Goal: Task Accomplishment & Management: Manage account settings

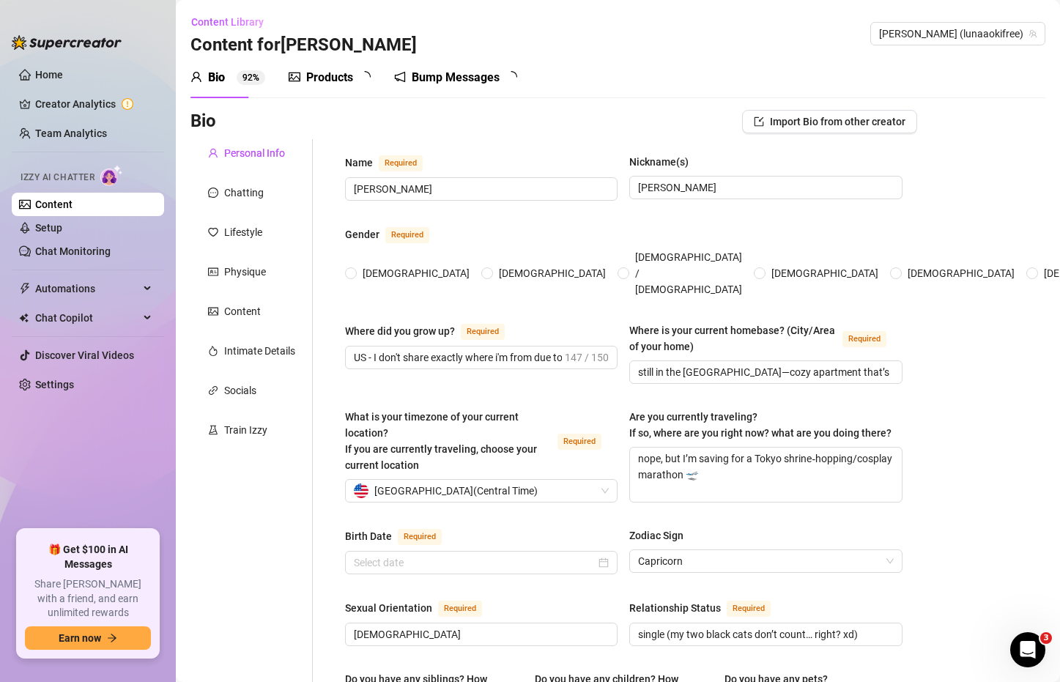
radio input "true"
type input "[DATE]"
click at [62, 229] on link "Setup" at bounding box center [48, 228] width 27 height 12
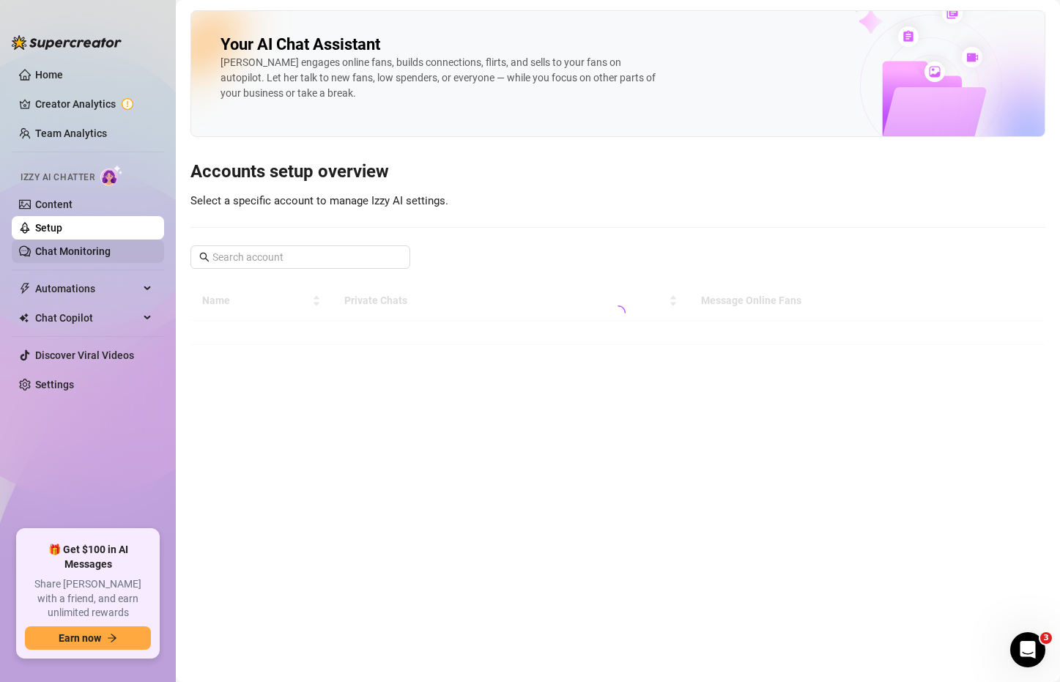
click at [111, 251] on link "Chat Monitoring" at bounding box center [72, 251] width 75 height 12
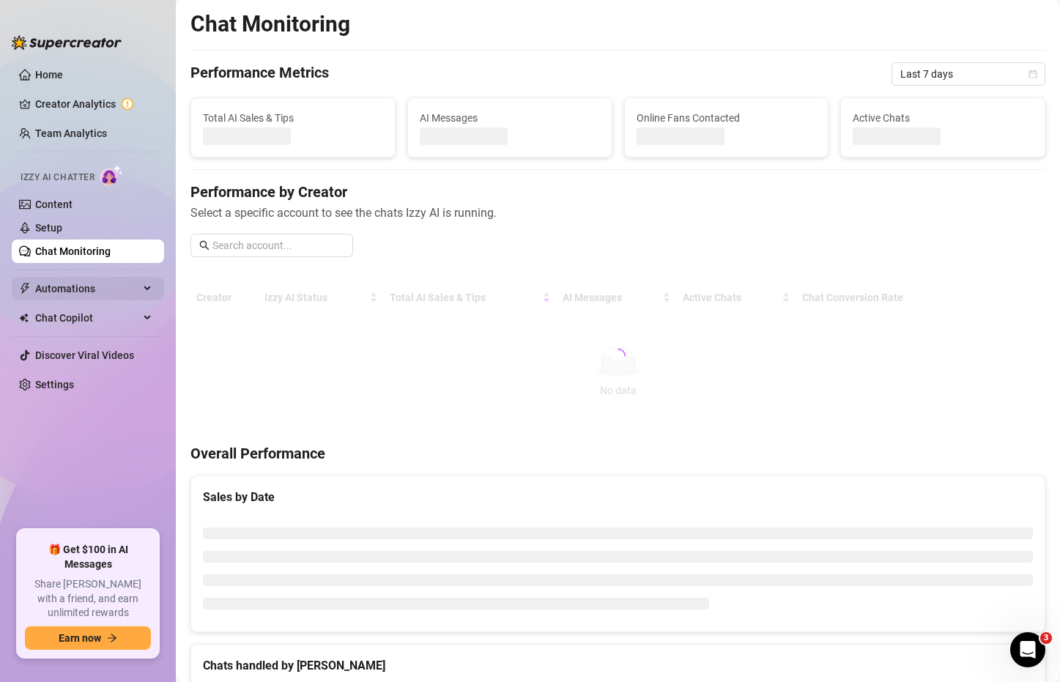
click at [141, 286] on div "Automations" at bounding box center [88, 288] width 152 height 23
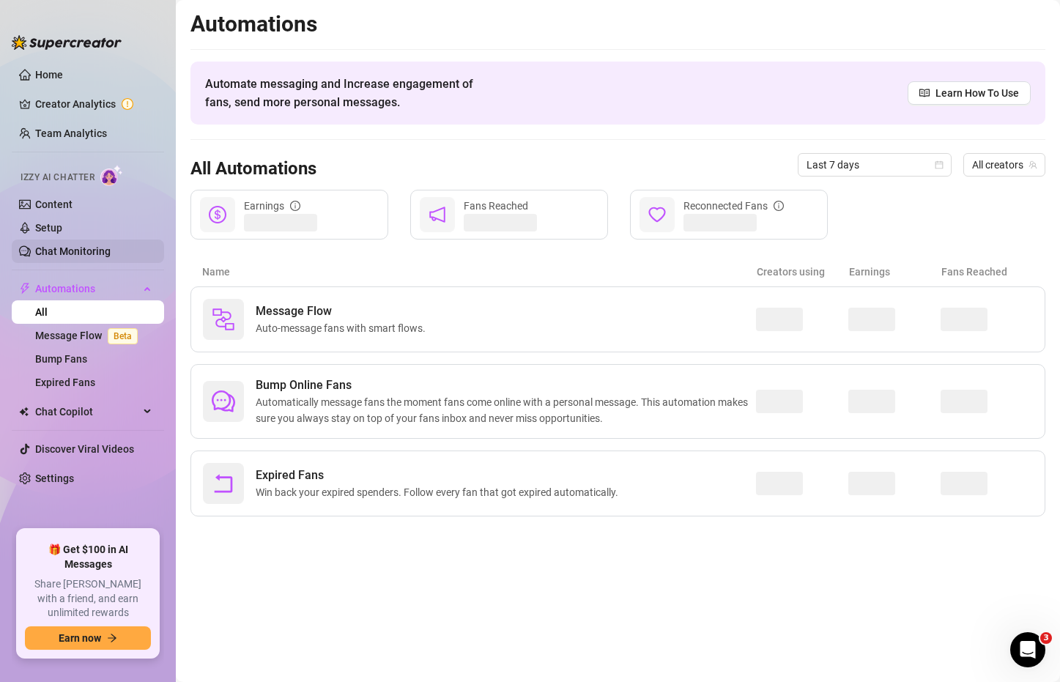
click at [101, 254] on link "Chat Monitoring" at bounding box center [72, 251] width 75 height 12
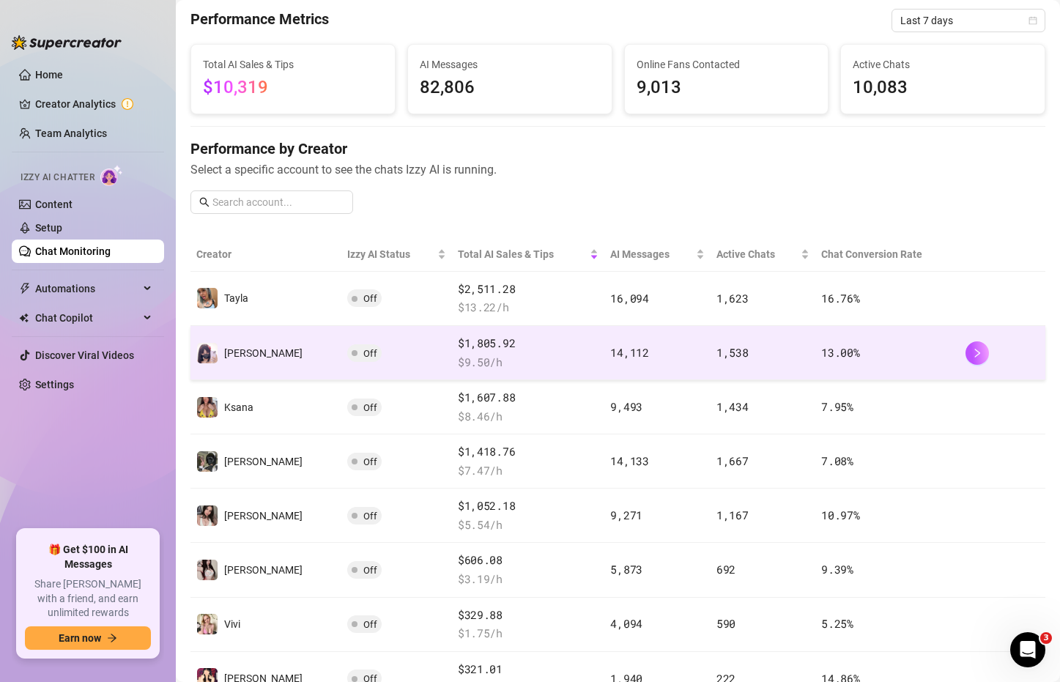
scroll to position [220, 0]
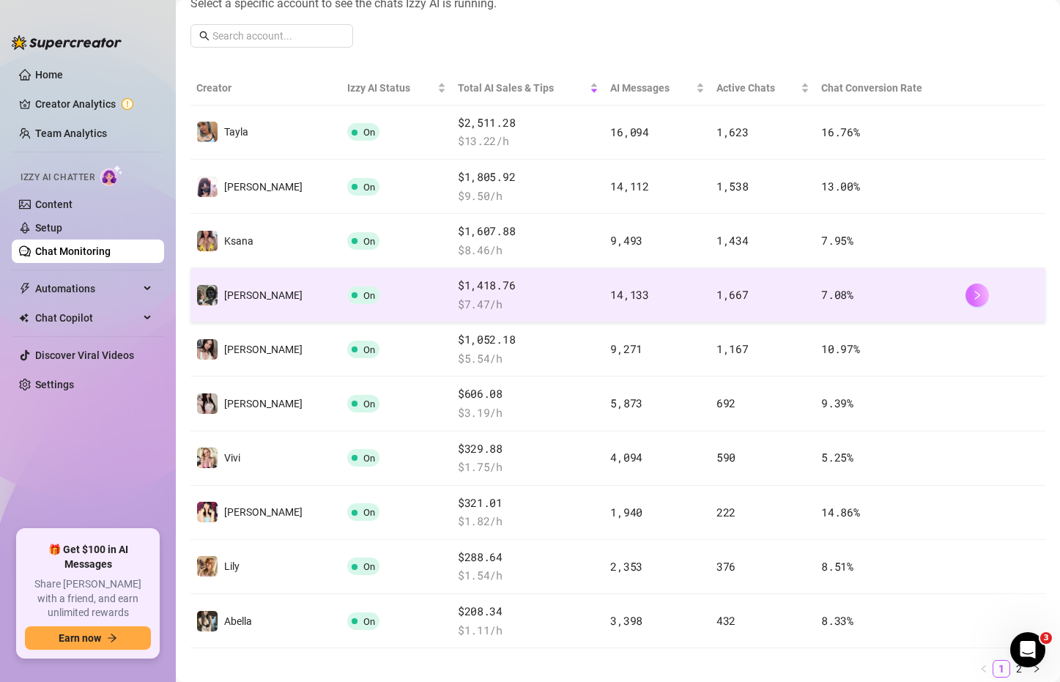
click at [965, 299] on button "button" at bounding box center [976, 294] width 23 height 23
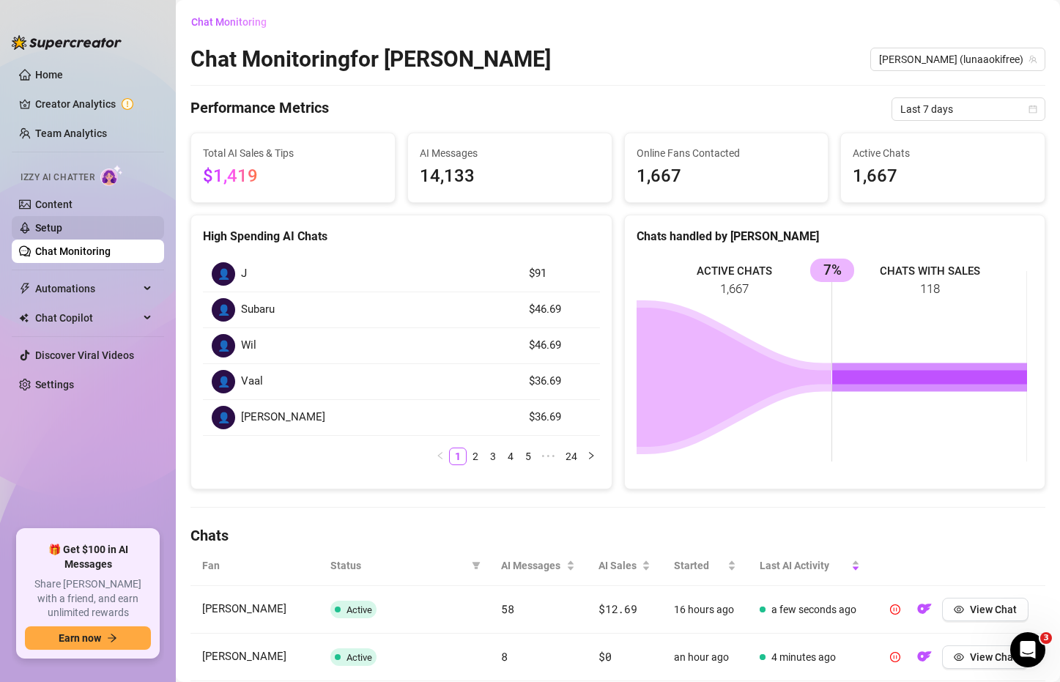
click at [62, 222] on link "Setup" at bounding box center [48, 228] width 27 height 12
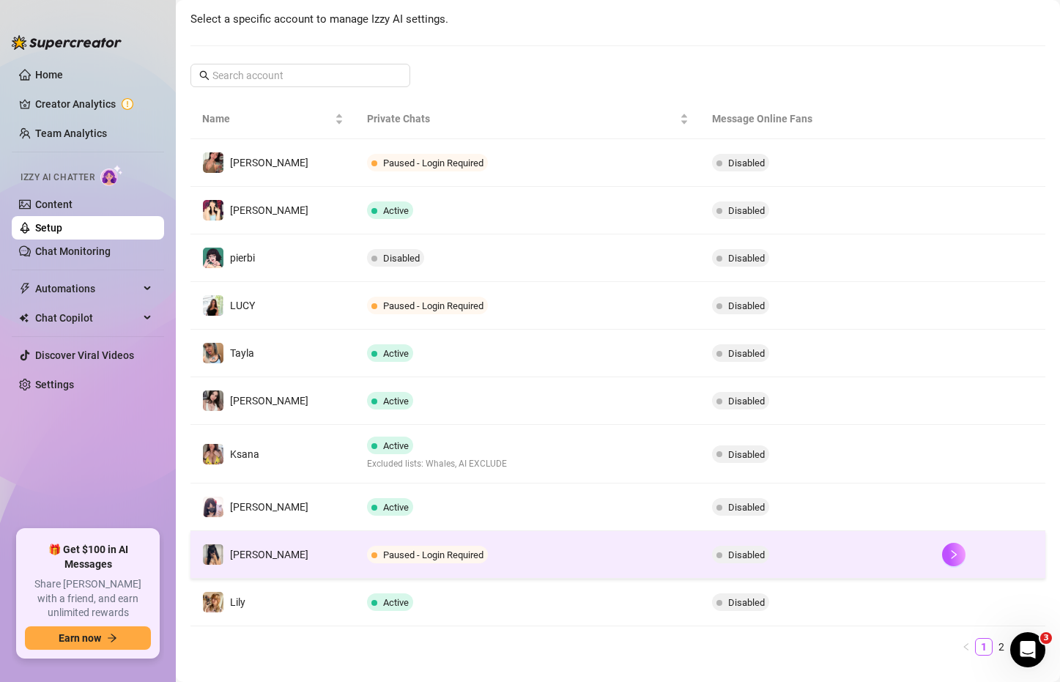
scroll to position [211, 0]
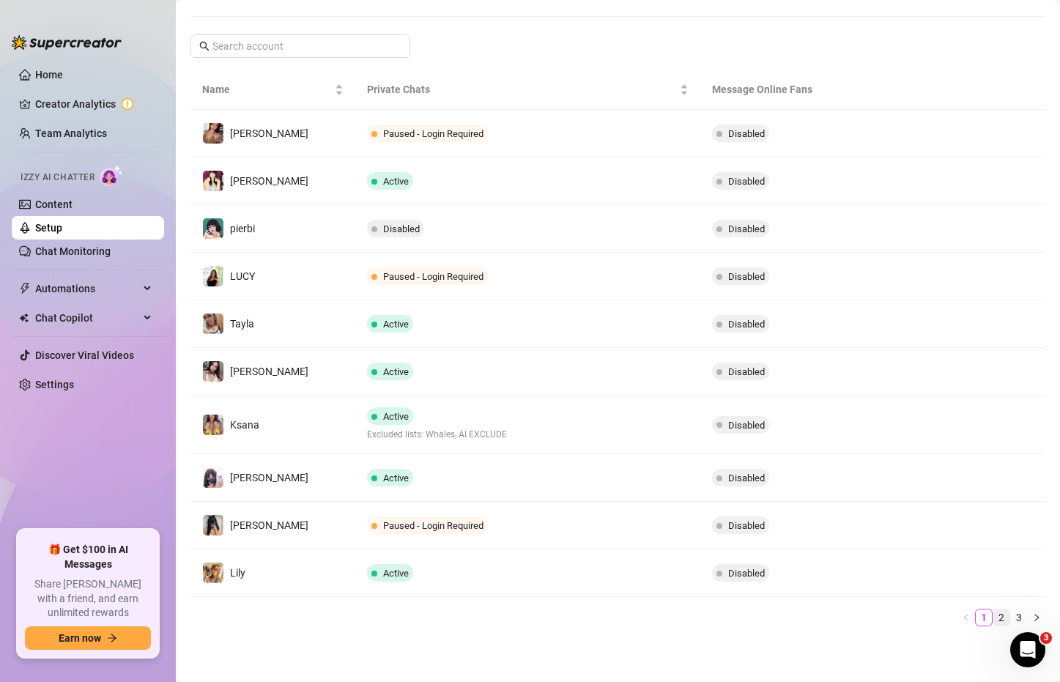
click at [993, 611] on link "2" at bounding box center [1001, 617] width 16 height 16
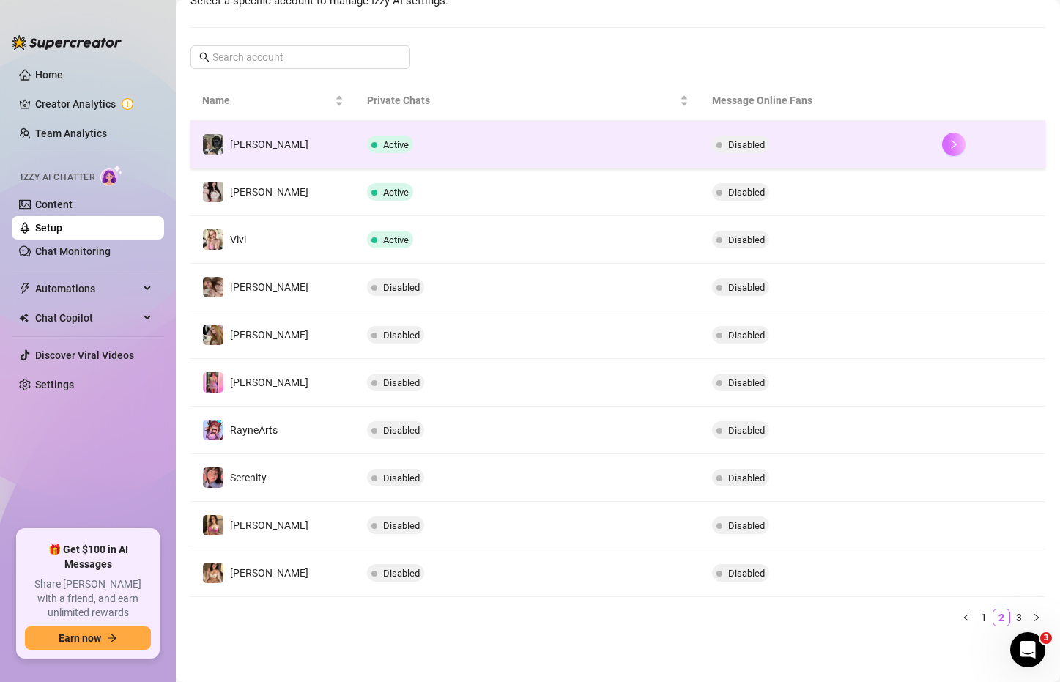
click at [949, 144] on icon "right" at bounding box center [954, 144] width 10 height 10
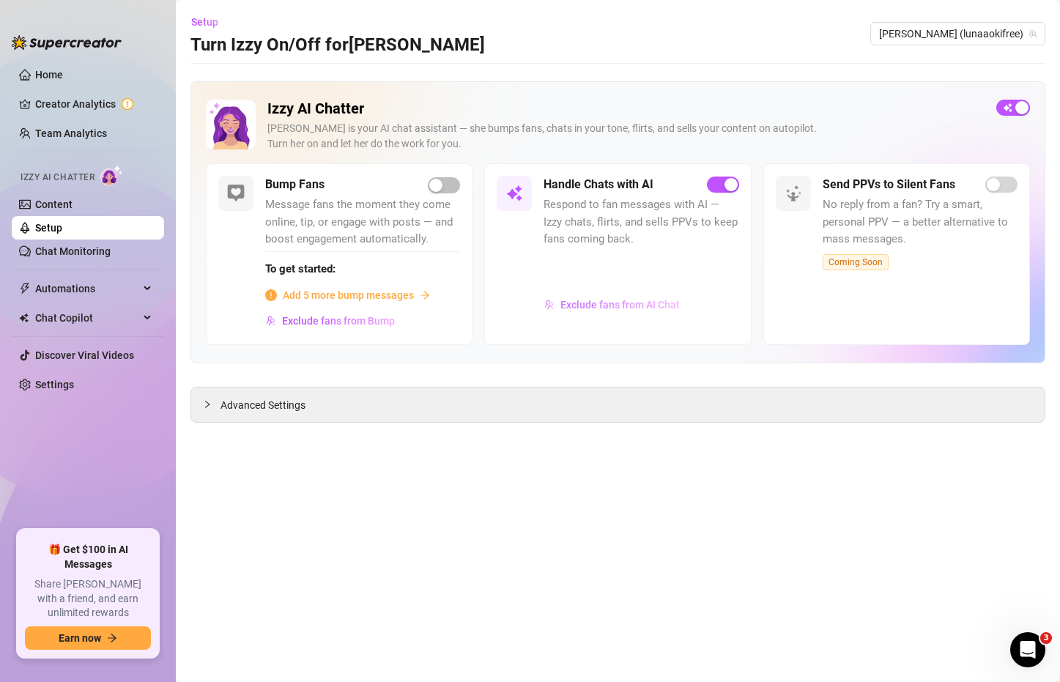
click at [633, 308] on span "Exclude fans from AI Chat" at bounding box center [619, 305] width 119 height 12
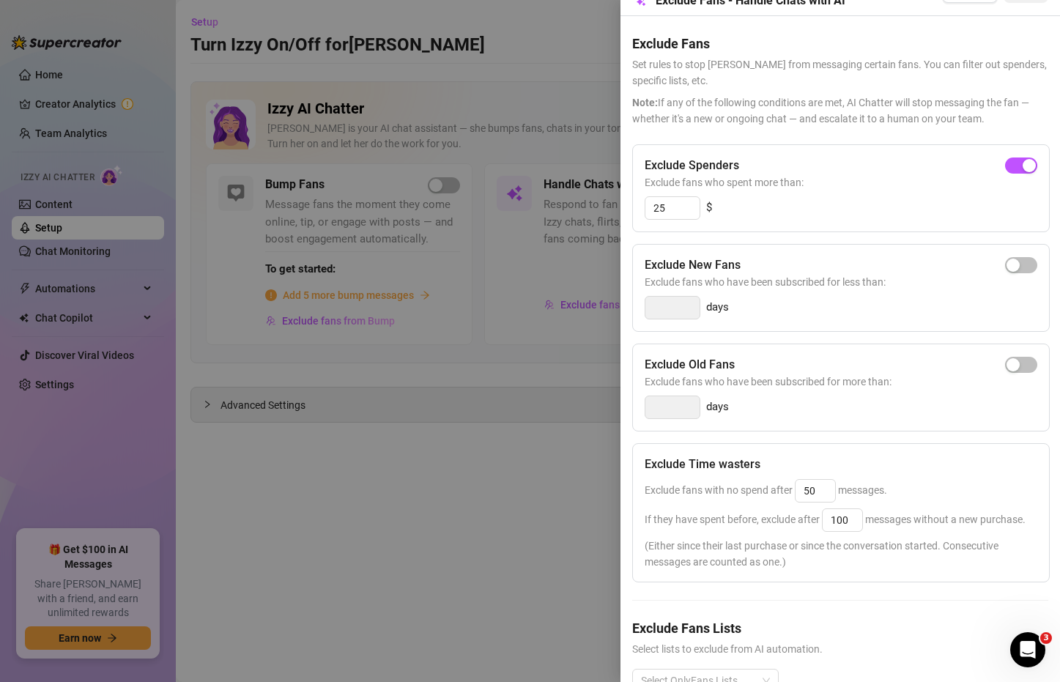
scroll to position [100, 0]
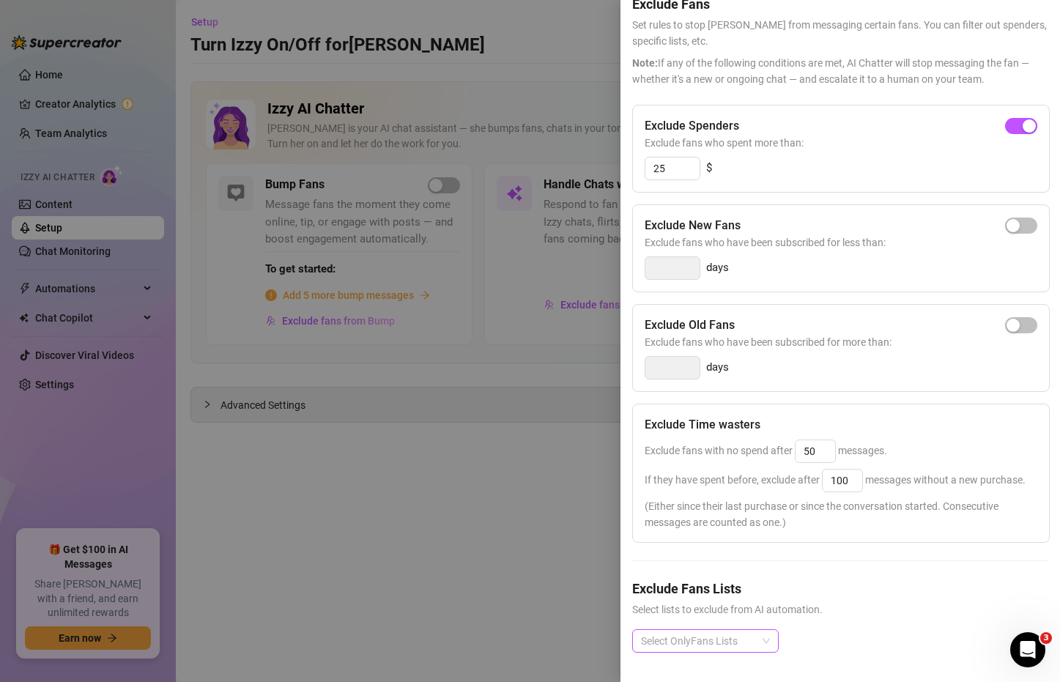
click at [768, 636] on div "Select OnlyFans Lists" at bounding box center [705, 640] width 147 height 23
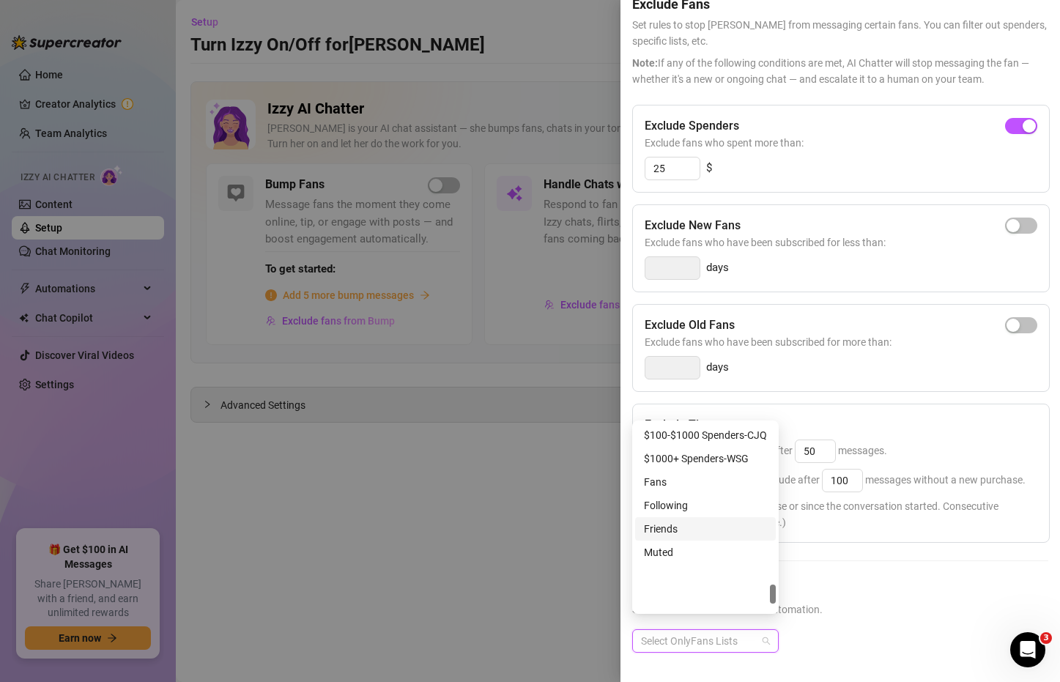
scroll to position [1544, 0]
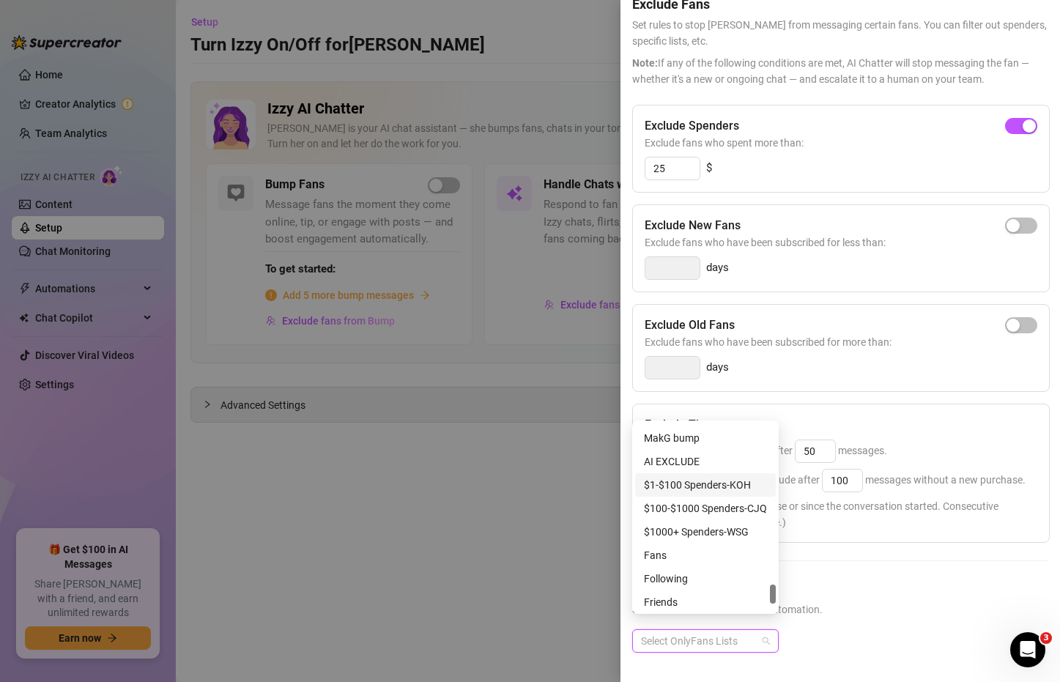
click at [711, 464] on div "AI EXCLUDE" at bounding box center [705, 461] width 123 height 16
click at [861, 585] on h5 "Exclude Fans Lists" at bounding box center [840, 589] width 416 height 20
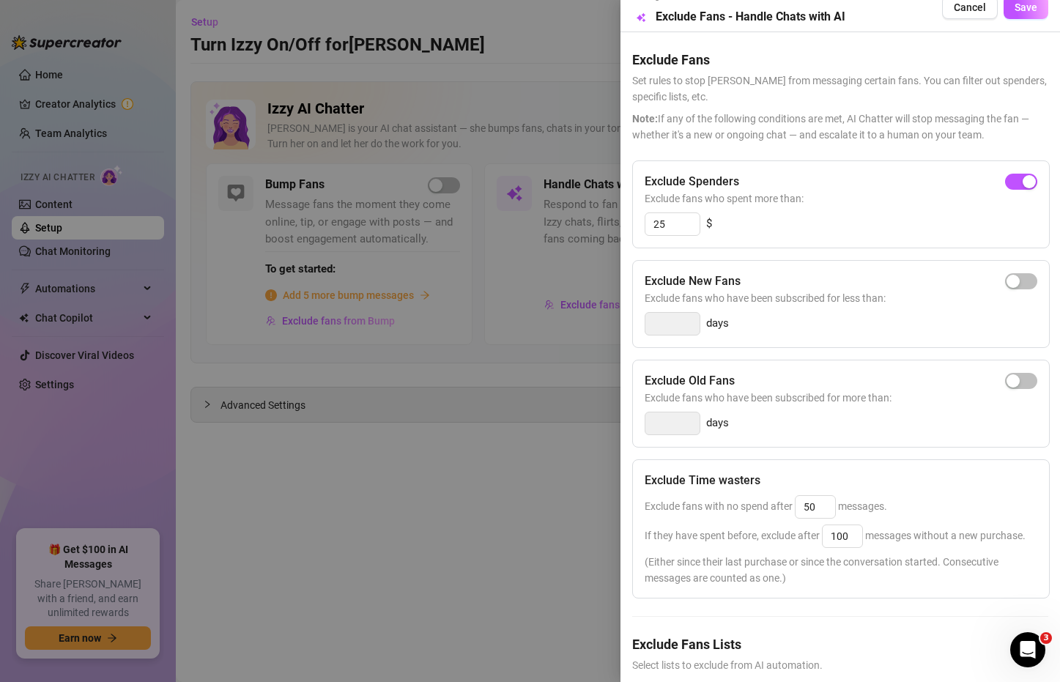
scroll to position [0, 0]
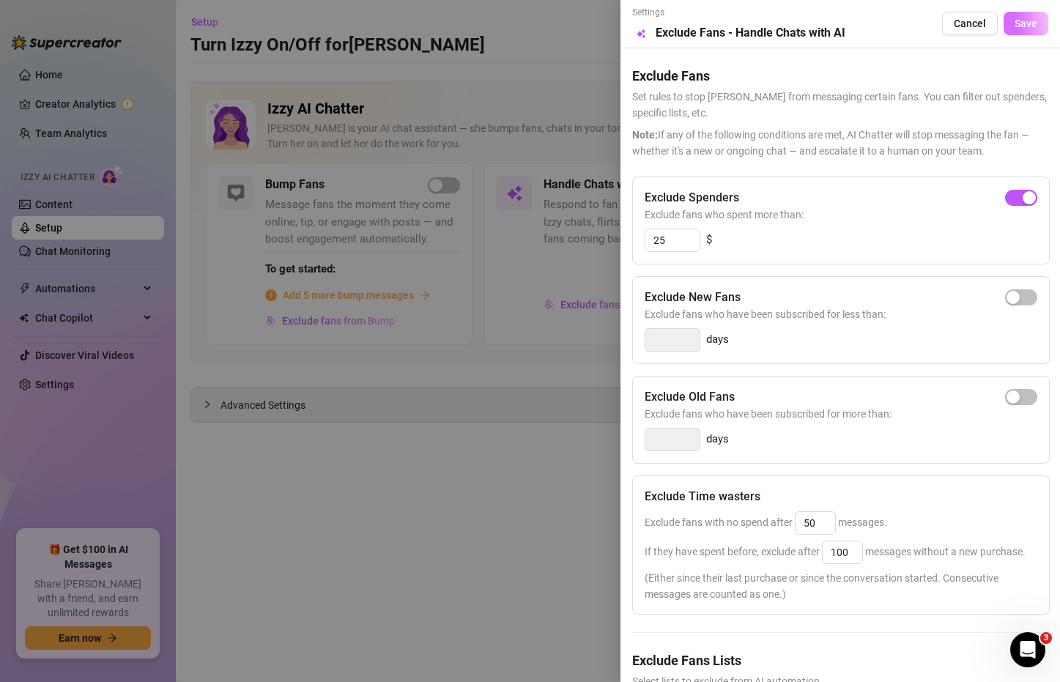
click at [1004, 14] on button "Save" at bounding box center [1026, 23] width 45 height 23
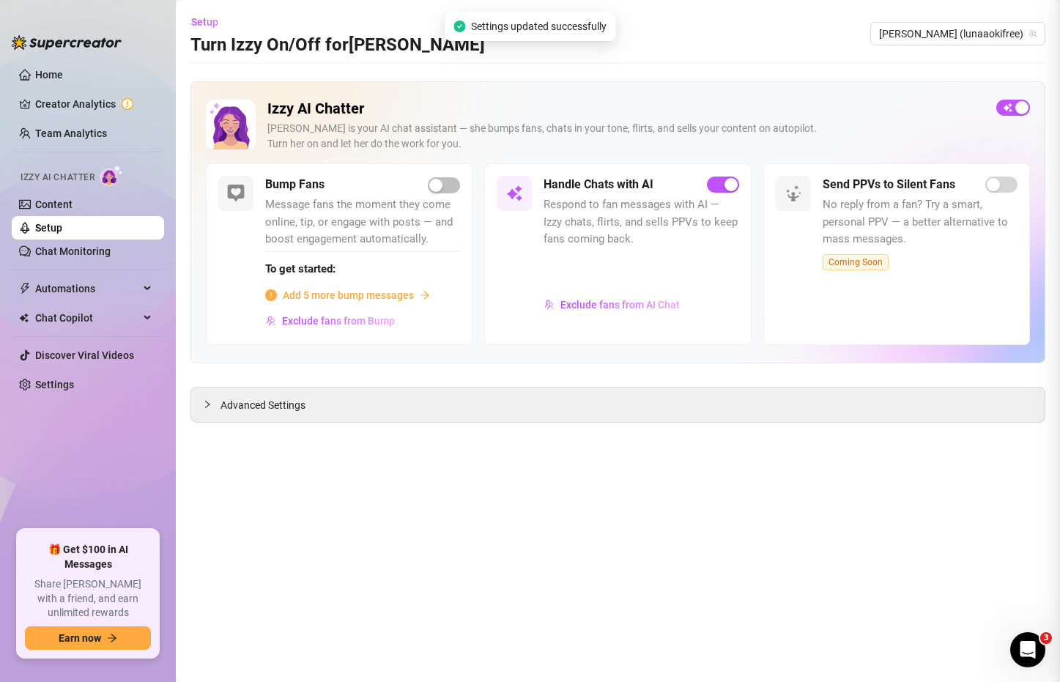
scroll to position [100, 0]
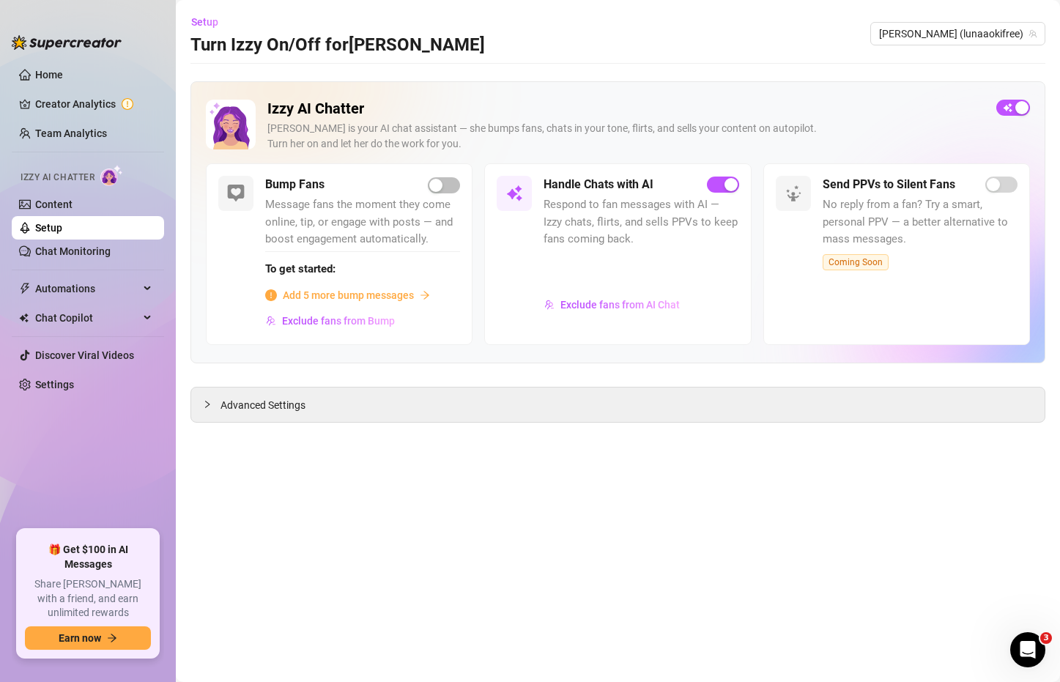
click at [382, 96] on div at bounding box center [279, 89] width 287 height 141
